Goal: Task Accomplishment & Management: Use online tool/utility

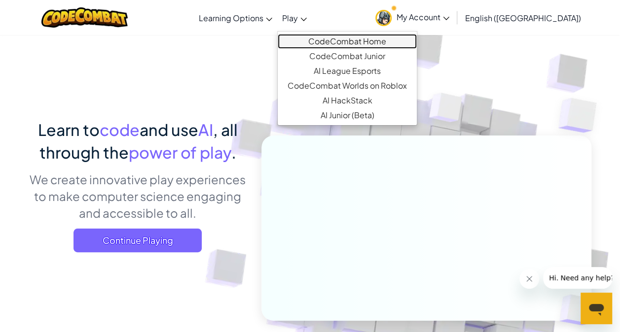
click at [339, 41] on link "CodeCombat Home" at bounding box center [347, 41] width 139 height 15
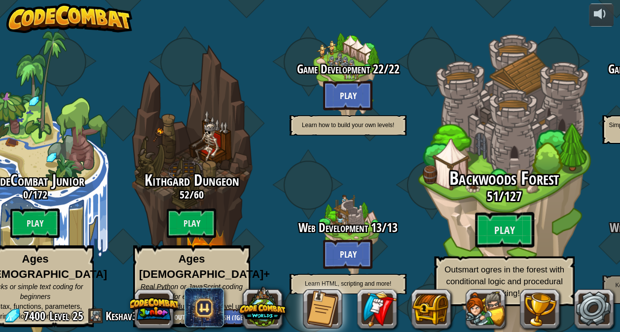
click at [471, 214] on div "Backwoods Forest 51 / 127 Play Outsmart ogres in the forest with conditional lo…" at bounding box center [503, 238] width 187 height 138
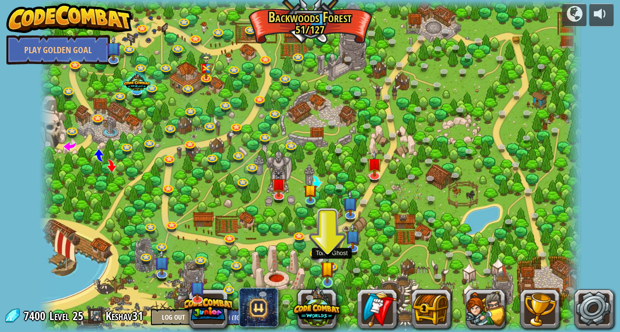
click at [333, 275] on img at bounding box center [326, 268] width 13 height 31
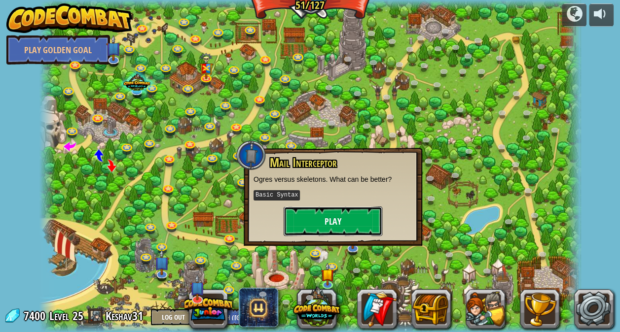
click at [337, 213] on button "Play" at bounding box center [332, 222] width 99 height 30
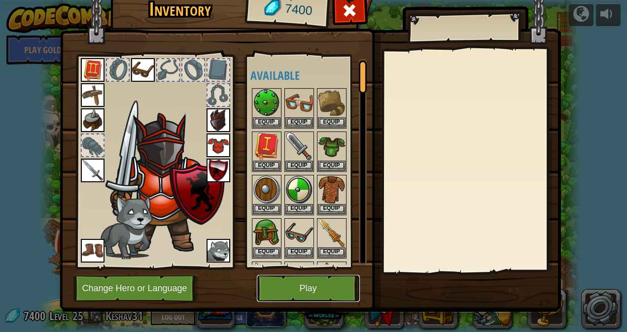
click at [313, 288] on button "Play" at bounding box center [308, 288] width 103 height 27
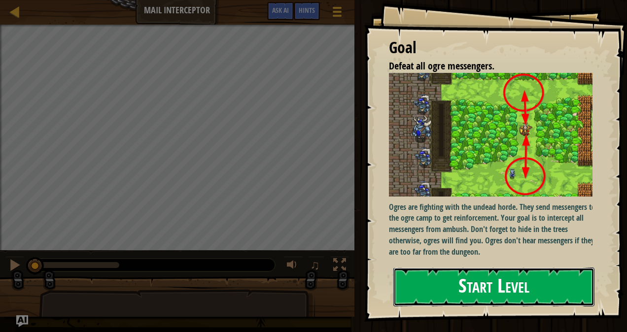
click at [441, 305] on button "Start Level" at bounding box center [493, 287] width 201 height 39
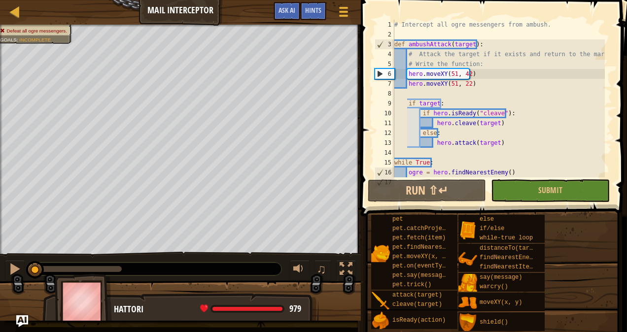
scroll to position [20, 0]
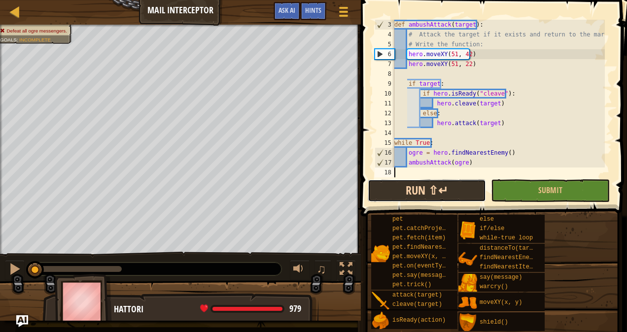
click at [445, 186] on button "Run ⇧↵" at bounding box center [427, 190] width 118 height 23
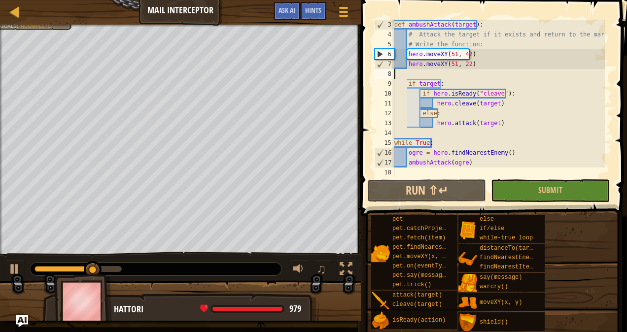
click at [398, 73] on div "def ambushAttack ( target ) : # Attack the target if it exists and return to th…" at bounding box center [498, 108] width 212 height 177
type textarea "hero.moveXY(51, 22)"
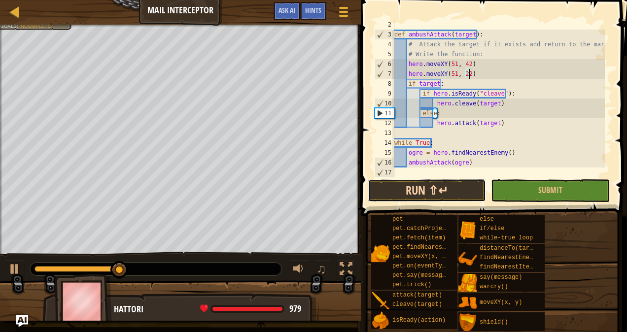
click at [407, 189] on button "Run ⇧↵" at bounding box center [427, 190] width 118 height 23
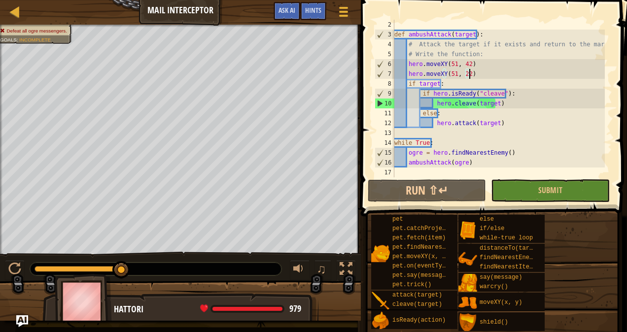
click at [444, 130] on div "def ambushAttack ( target ) : # Attack the target if it exists and return to th…" at bounding box center [498, 108] width 212 height 177
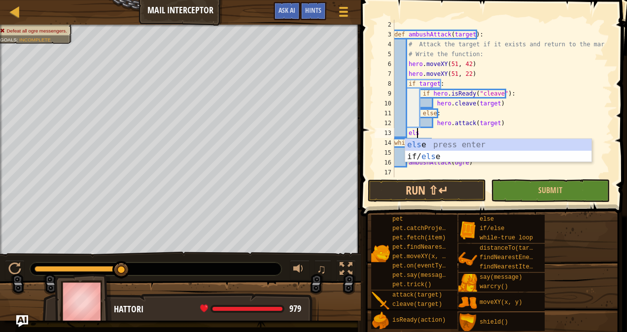
type textarea "else"
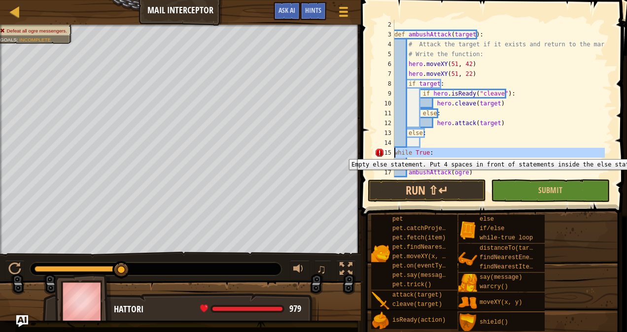
click at [376, 152] on div "15" at bounding box center [385, 153] width 20 height 10
type textarea "while True:"
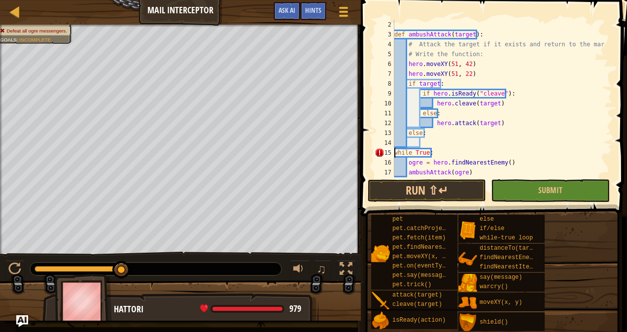
click at [437, 140] on div "def ambushAttack ( target ) : # Attack the target if it exists and return to th…" at bounding box center [498, 108] width 212 height 177
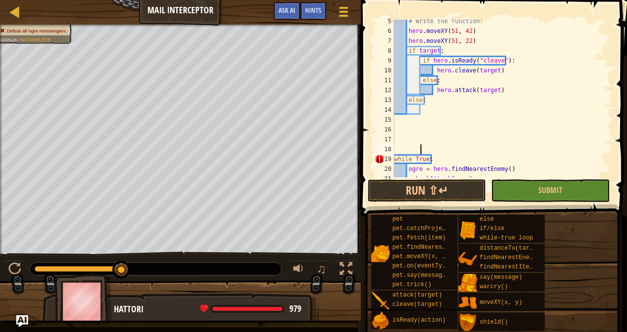
scroll to position [45, 0]
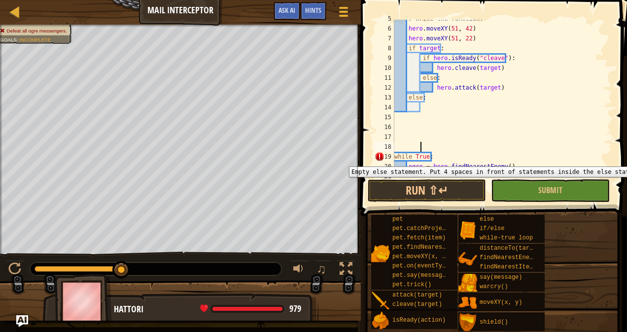
click at [378, 159] on div "19" at bounding box center [385, 157] width 20 height 10
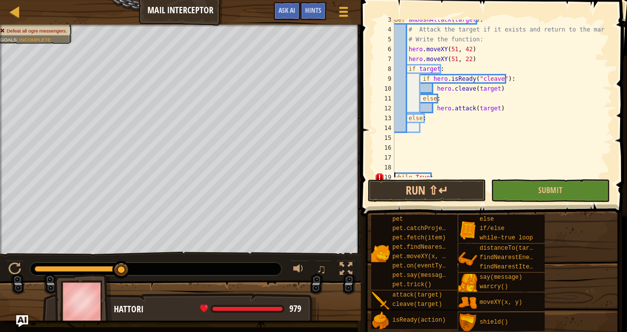
scroll to position [21, 0]
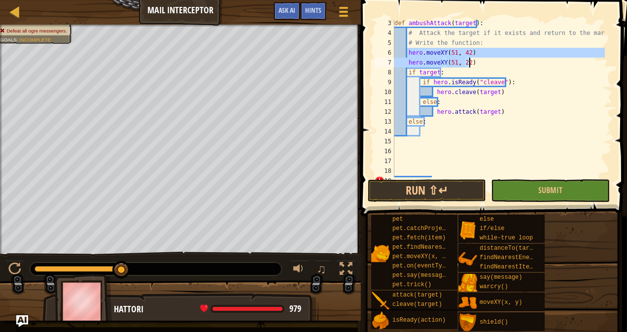
drag, startPoint x: 408, startPoint y: 49, endPoint x: 489, endPoint y: 64, distance: 82.1
click at [489, 64] on div "def ambushAttack ( target ) : # Attack the target if it exists and return to th…" at bounding box center [498, 106] width 212 height 177
type textarea "hero.moveXY(51, 42) hero.moveXY(51, 22)"
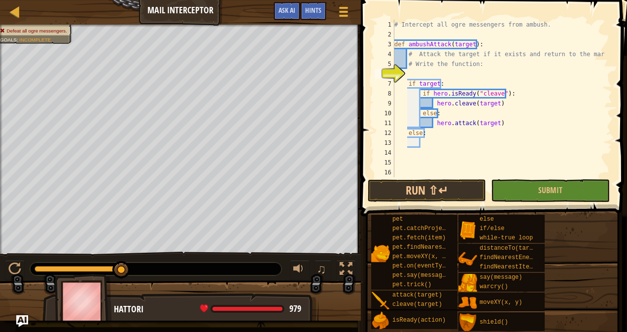
scroll to position [0, 0]
type textarea "# Write the function:"
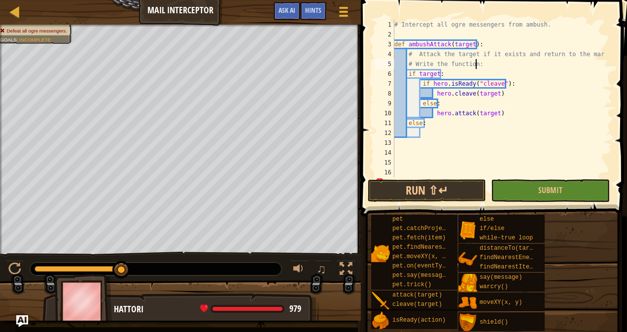
click at [427, 135] on div "# Intercept all ogre messengers from ambush. def ambushAttack ( target ) : # At…" at bounding box center [498, 108] width 212 height 177
paste textarea "hero.moveXY(51, 22)"
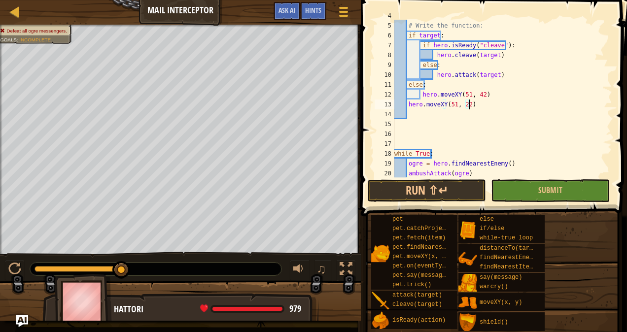
scroll to position [38, 0]
click at [407, 103] on div "# Attack the target if it exists and return to the mark. # Write the function: …" at bounding box center [498, 99] width 212 height 177
type textarea "hero.moveXY(51, 22)"
click at [402, 196] on button "Run ⇧↵" at bounding box center [427, 190] width 118 height 23
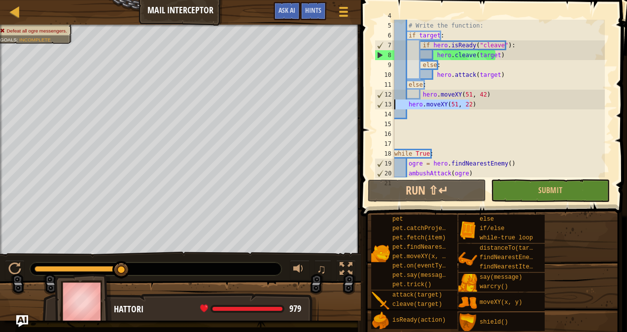
drag, startPoint x: 473, startPoint y: 106, endPoint x: 393, endPoint y: 107, distance: 79.9
click at [393, 107] on div "hero.moveXY(51, 22) 4 5 6 7 8 9 10 11 12 13 14 15 16 17 18 19 20 21 # Attack th…" at bounding box center [493, 99] width 240 height 158
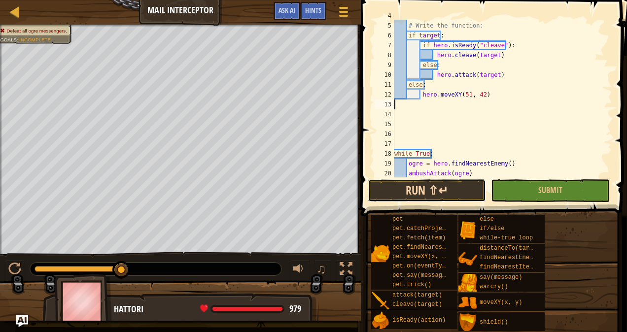
click at [396, 194] on button "Run ⇧↵" at bounding box center [427, 190] width 118 height 23
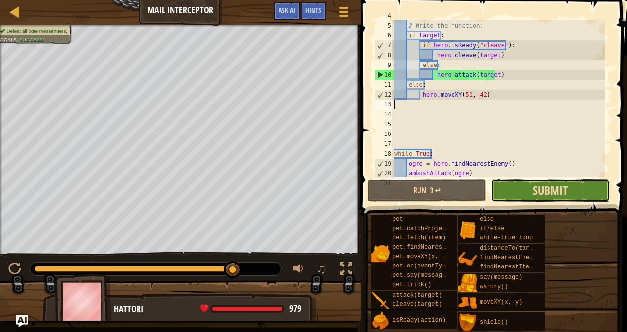
click at [538, 184] on span "Submit" at bounding box center [550, 190] width 35 height 16
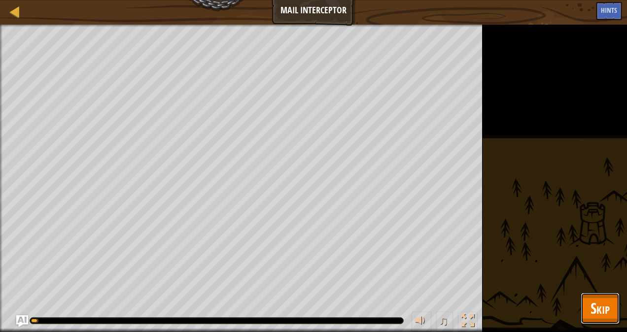
click at [592, 303] on span "Skip" at bounding box center [600, 308] width 19 height 20
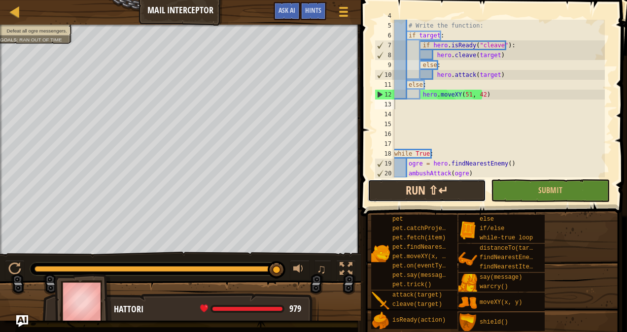
click at [426, 189] on button "Run ⇧↵" at bounding box center [427, 190] width 118 height 23
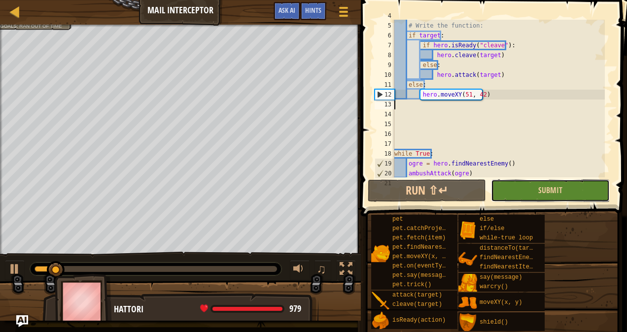
click at [531, 200] on button "Submit" at bounding box center [550, 190] width 118 height 23
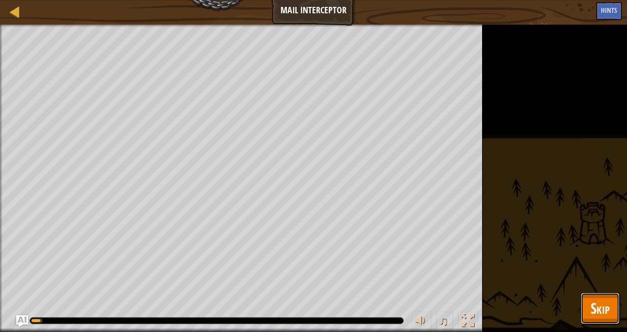
click at [604, 311] on span "Skip" at bounding box center [600, 308] width 19 height 20
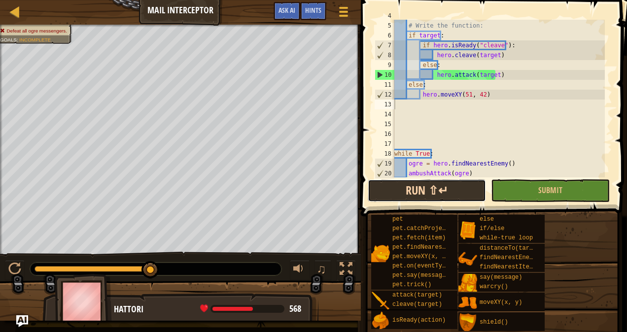
click at [401, 198] on button "Run ⇧↵" at bounding box center [427, 190] width 118 height 23
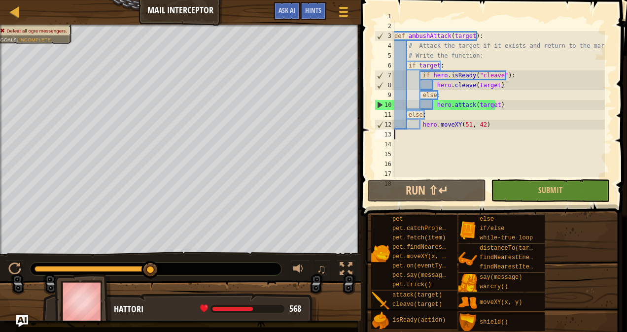
scroll to position [0, 0]
